Goal: Information Seeking & Learning: Learn about a topic

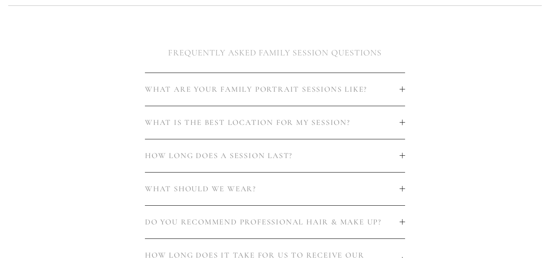
scroll to position [437, 0]
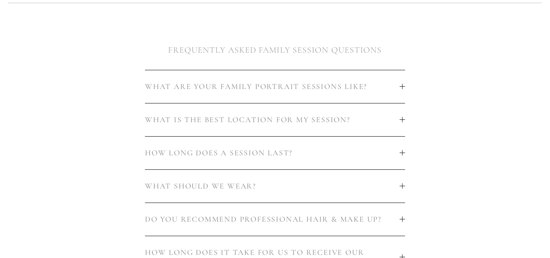
click at [178, 117] on span "WHAT IS THE BEST LOCATION FOR MY SESSION?" at bounding box center [272, 119] width 255 height 9
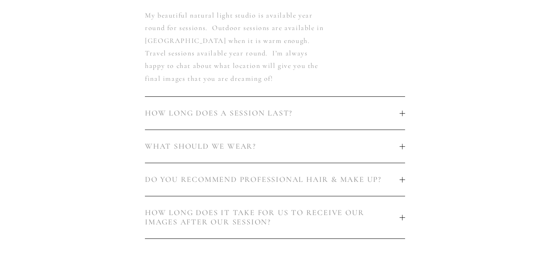
scroll to position [574, 0]
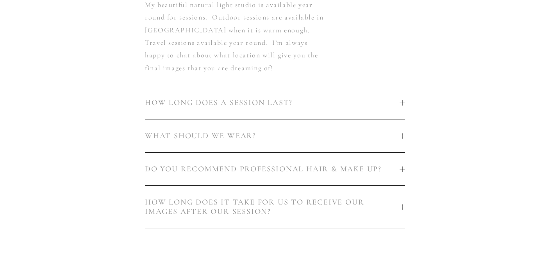
click at [178, 110] on button "HOW LONG DOES A SESSION LAST?" at bounding box center [275, 102] width 260 height 33
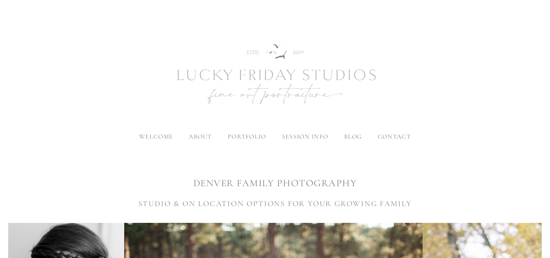
scroll to position [0, 0]
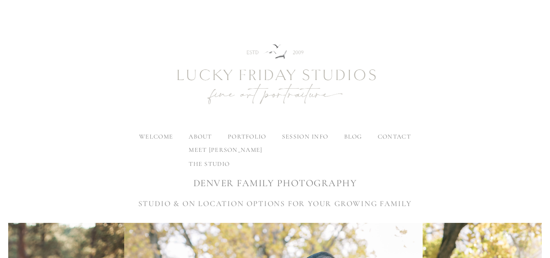
click at [206, 148] on span "meet [PERSON_NAME]" at bounding box center [225, 150] width 73 height 8
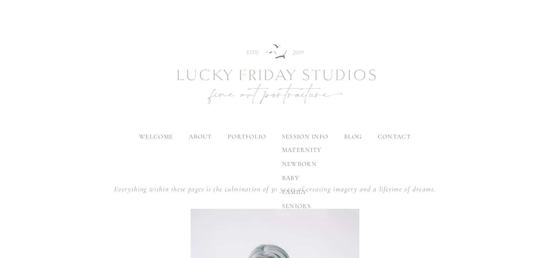
click at [297, 192] on span "family" at bounding box center [294, 192] width 25 height 8
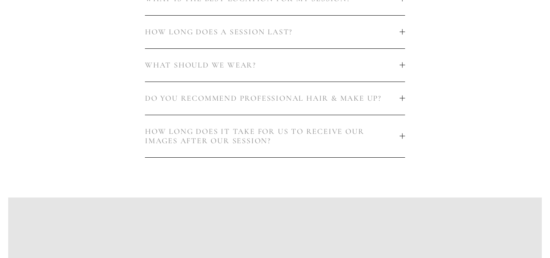
scroll to position [558, 0]
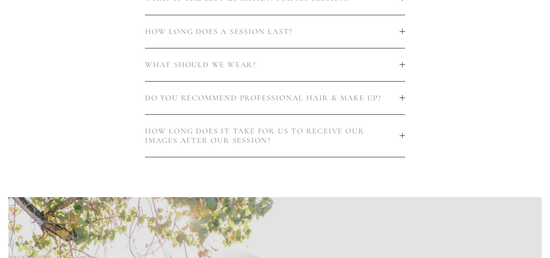
click at [281, 99] on span "DO YOU RECOMMEND PROFESSIONAL HAIR & MAKE UP?" at bounding box center [272, 97] width 255 height 9
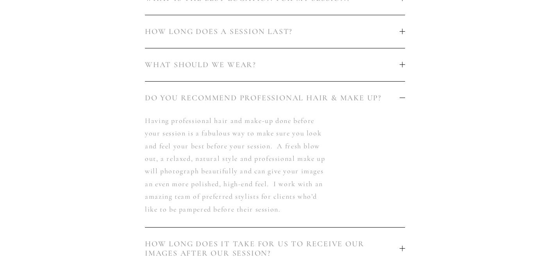
click at [288, 76] on button "WHAT SHOULD WE WEAR?" at bounding box center [275, 64] width 260 height 33
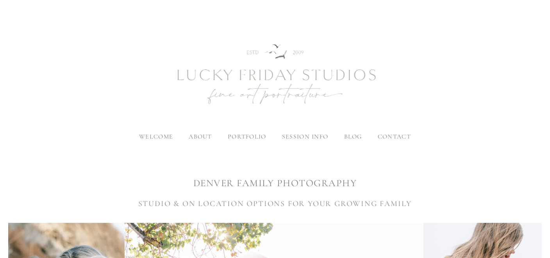
scroll to position [0, 0]
click at [295, 134] on label "session info" at bounding box center [305, 137] width 46 height 8
click at [0, 0] on input "session info" at bounding box center [0, 0] width 0 height 0
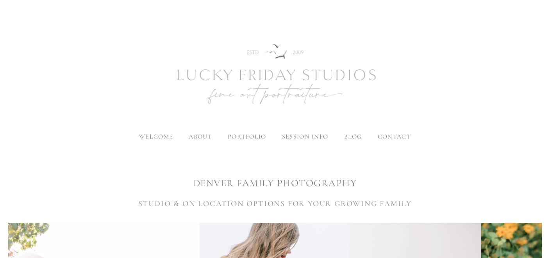
click at [390, 134] on span "contact" at bounding box center [394, 137] width 33 height 8
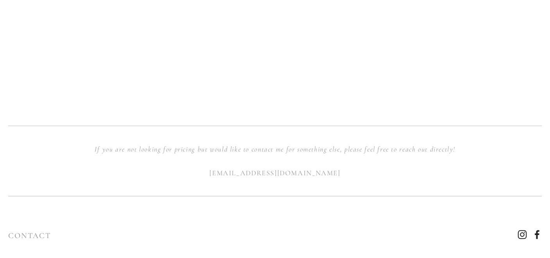
scroll to position [818, 0]
